Goal: Transaction & Acquisition: Purchase product/service

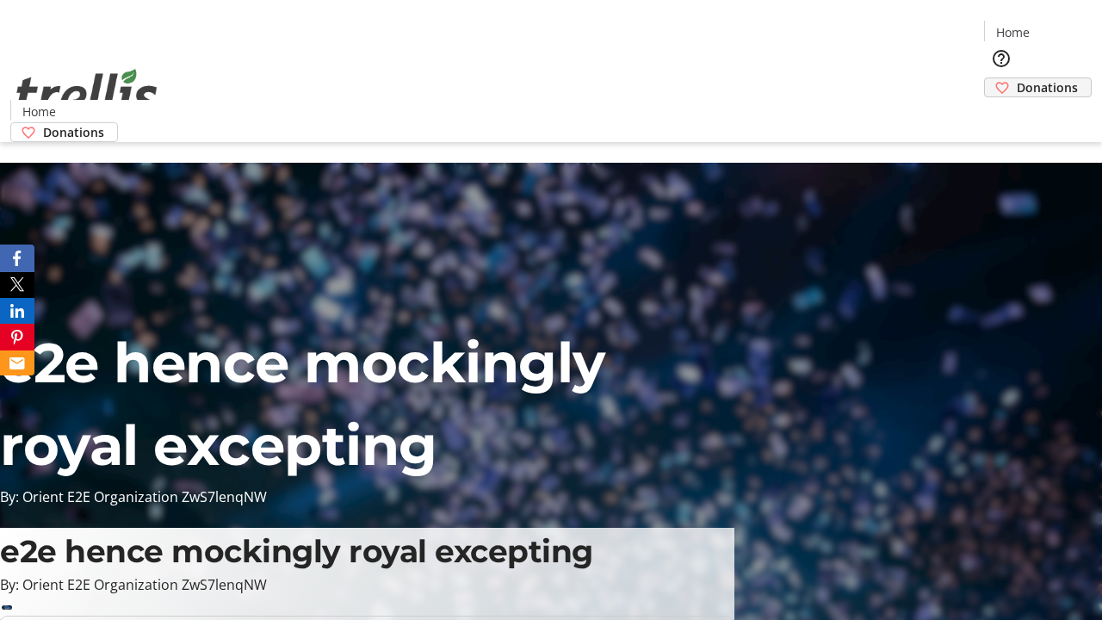
click at [1017, 78] on span "Donations" at bounding box center [1047, 87] width 61 height 18
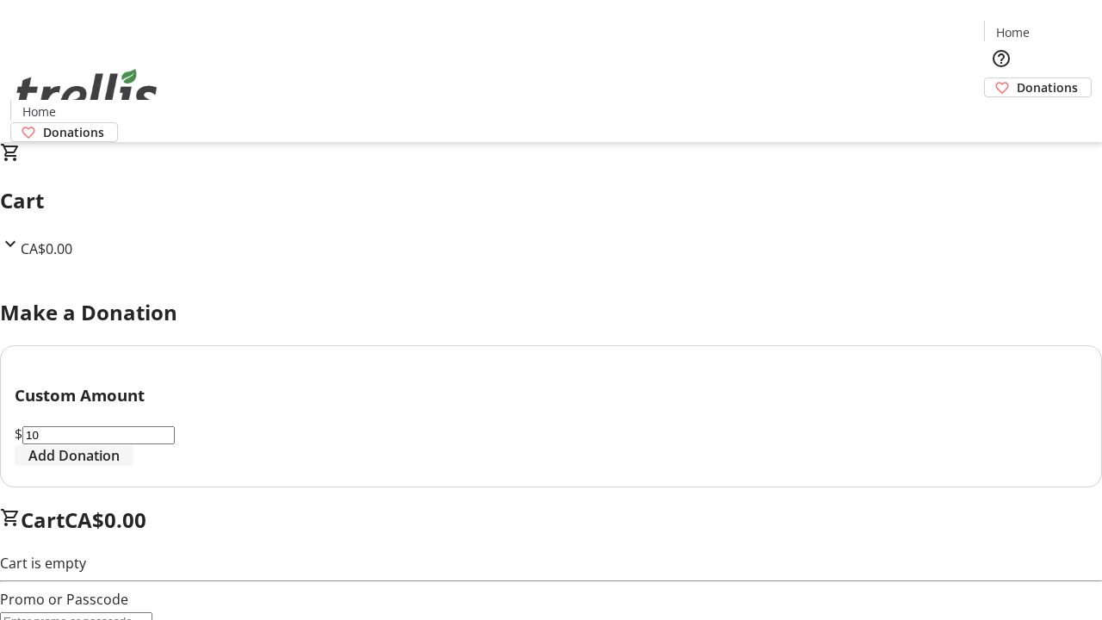
click at [120, 466] on span "Add Donation" at bounding box center [73, 455] width 91 height 21
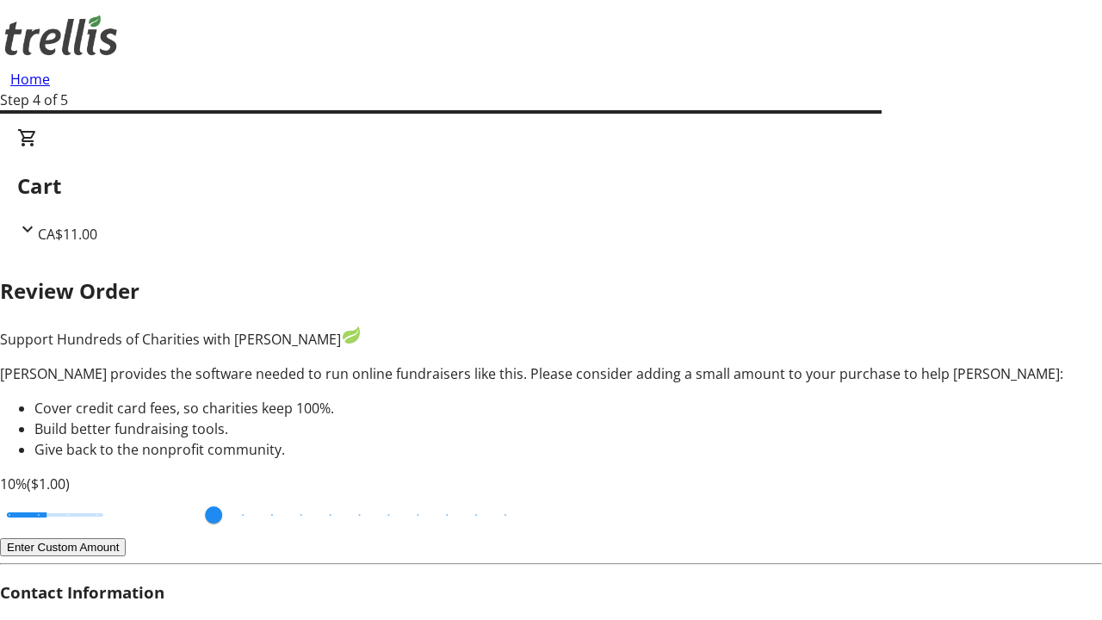
click at [126, 538] on button "Enter Custom Amount" at bounding box center [63, 547] width 126 height 18
